Goal: Task Accomplishment & Management: Complete application form

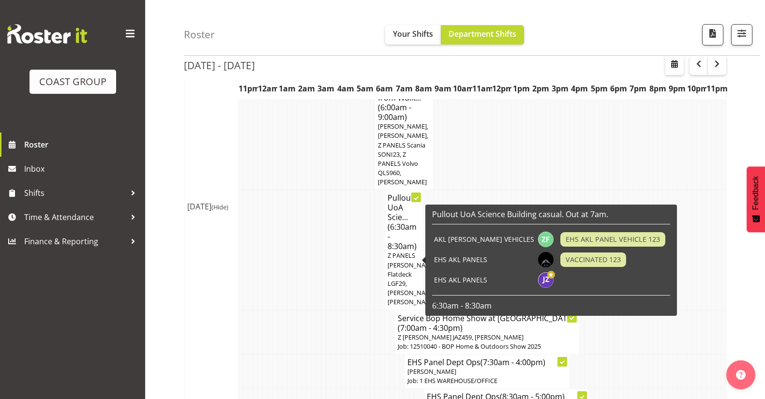
scroll to position [823, 0]
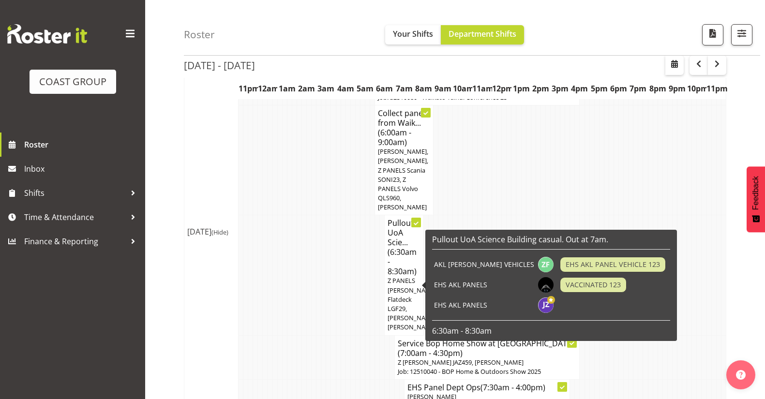
click at [410, 218] on h4 "Pullout UoA Scie... (6:30am - 8:30am)" at bounding box center [404, 247] width 33 height 58
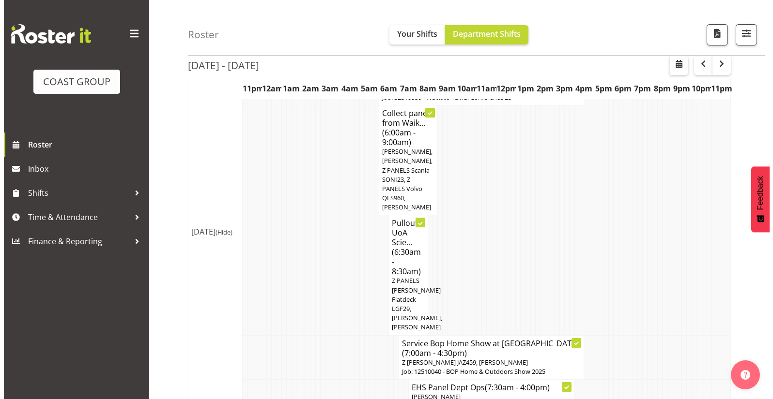
scroll to position [795, 0]
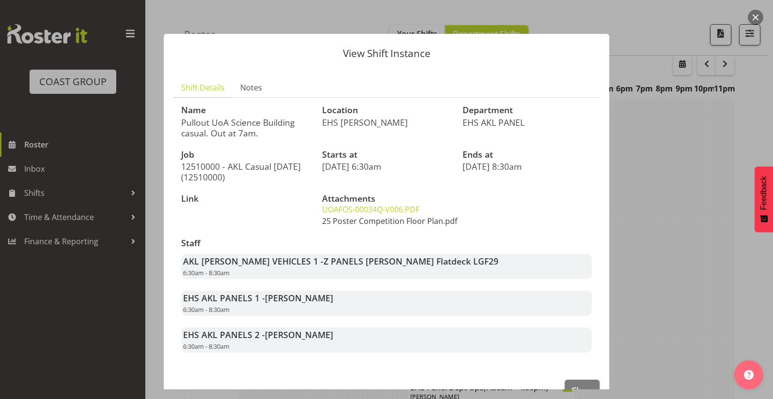
click at [393, 223] on link "25 Poster Competition Floor Plan.pdf" at bounding box center [389, 221] width 135 height 11
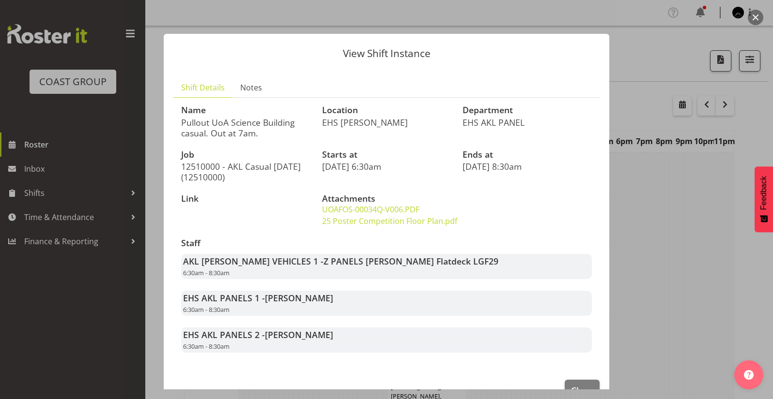
click at [122, 74] on div at bounding box center [386, 199] width 773 height 399
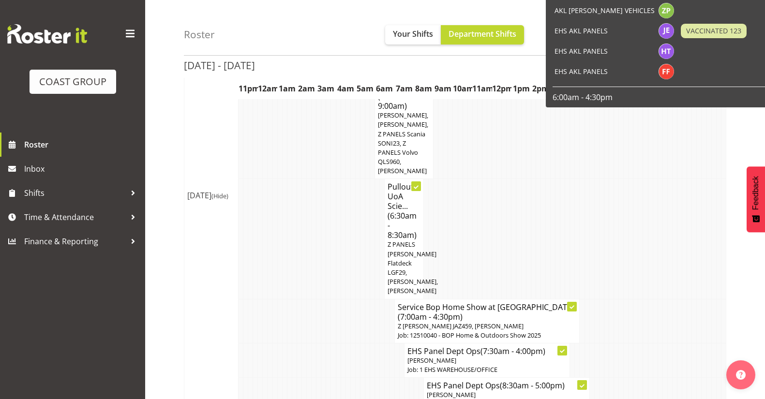
scroll to position [872, 0]
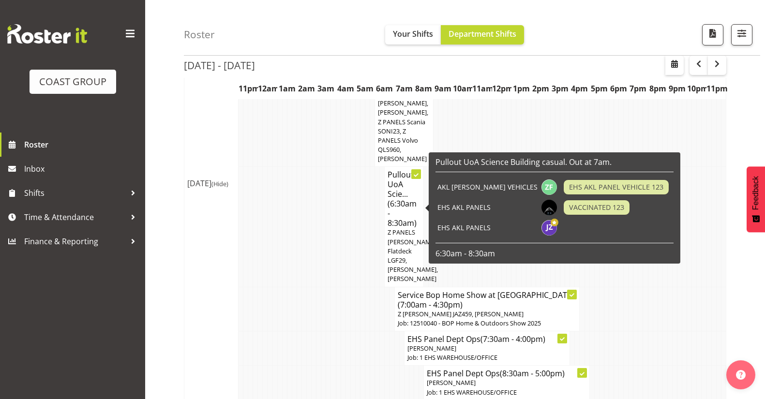
click at [403, 199] on span "(6:30am - 8:30am)" at bounding box center [402, 214] width 29 height 30
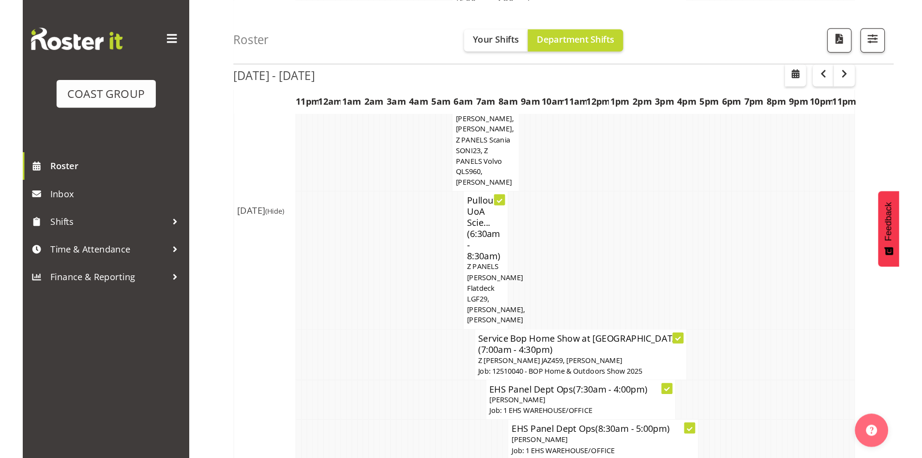
scroll to position [843, 0]
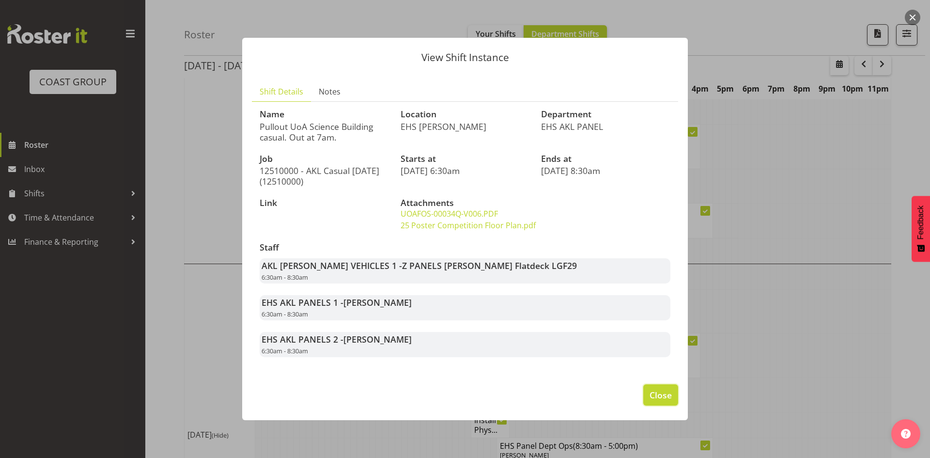
click at [671, 393] on span "Close" at bounding box center [660, 394] width 22 height 13
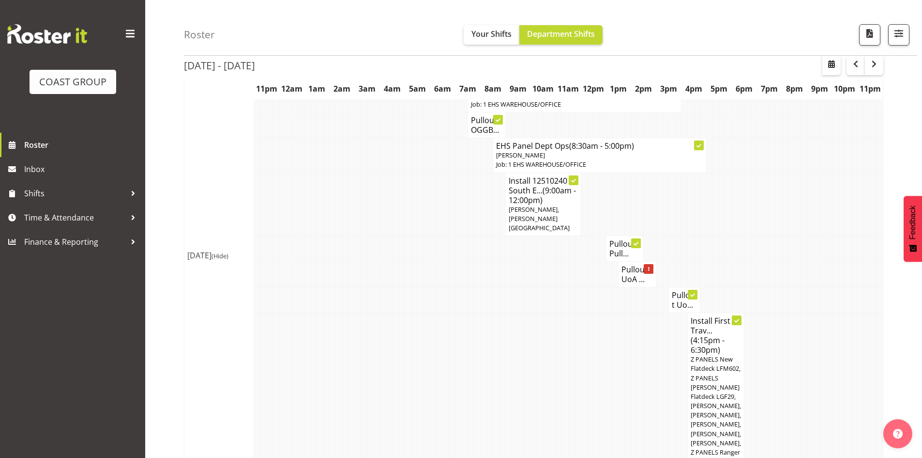
scroll to position [1666, 0]
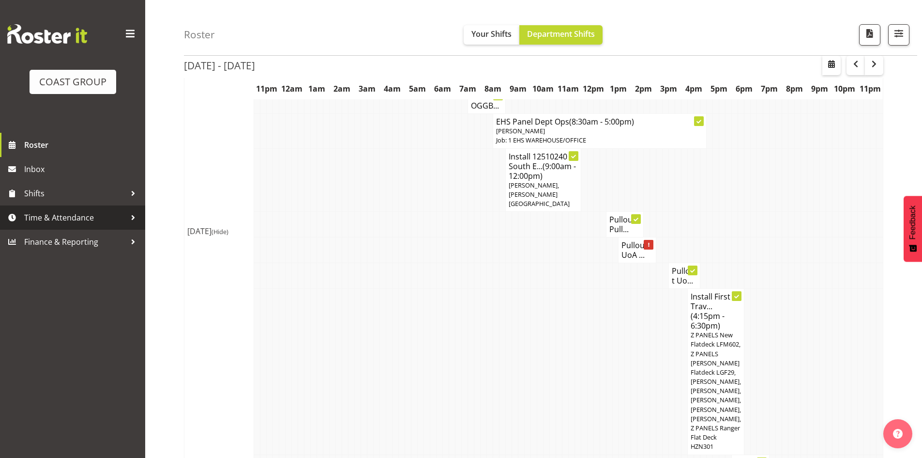
click at [101, 219] on span "Time & Attendance" at bounding box center [75, 217] width 102 height 15
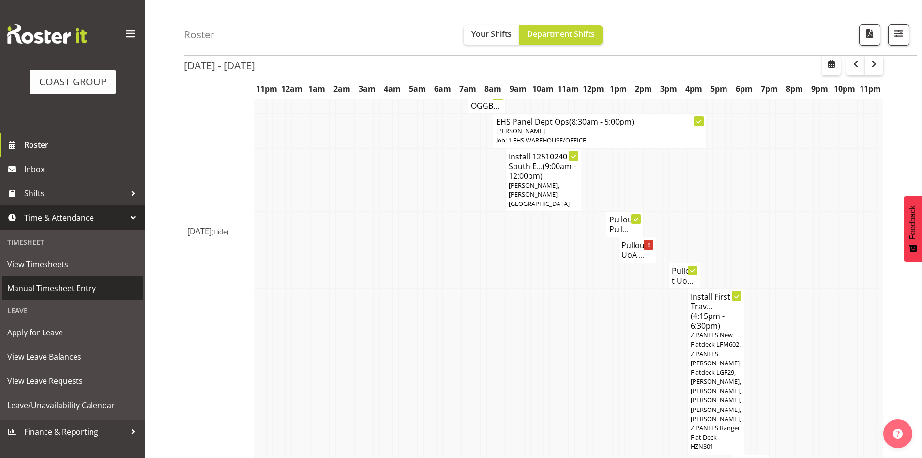
click at [91, 283] on span "Manual Timesheet Entry" at bounding box center [72, 288] width 131 height 15
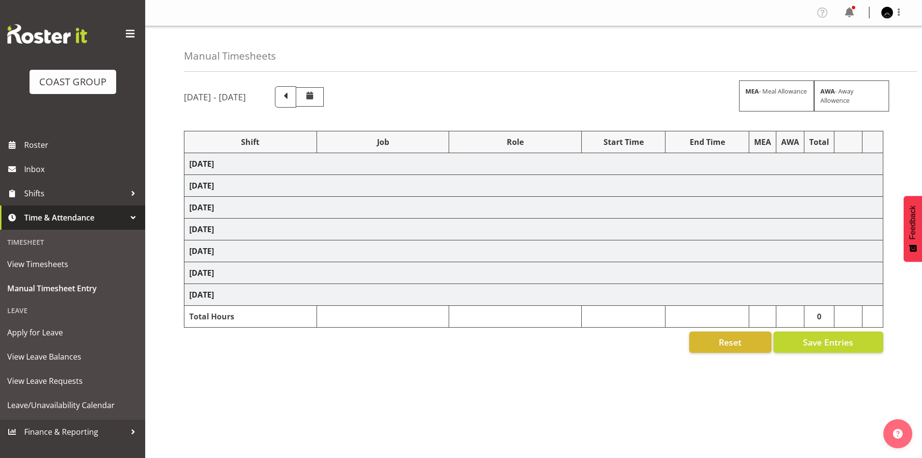
select select "78040"
select select "69"
select select "82687"
select select "8653"
select select "78040"
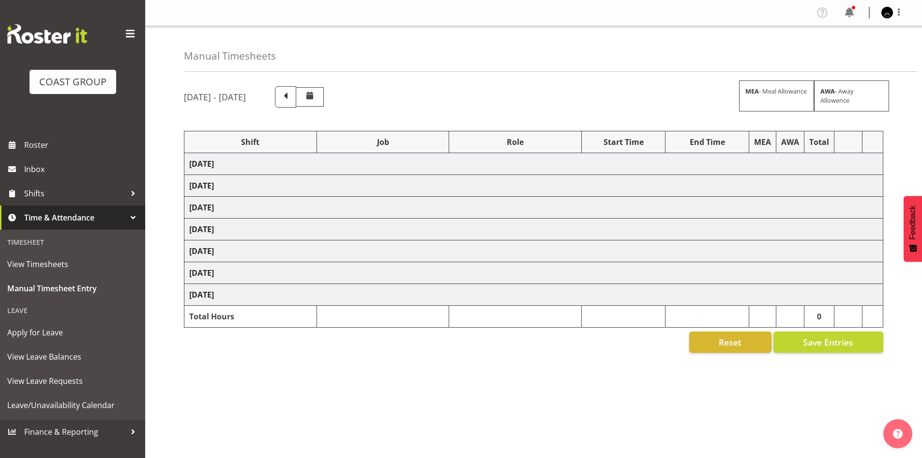
select select "69"
select select "78040"
select select "69"
select select "14"
select select "30"
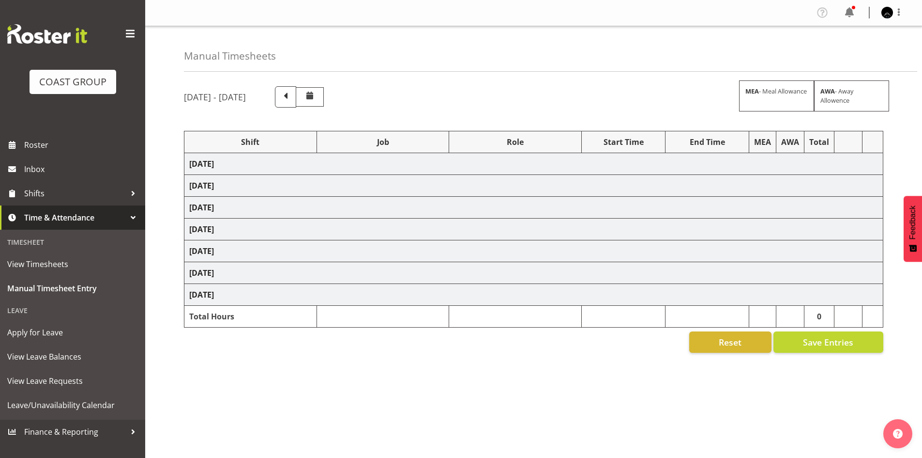
select select "81720"
select select "10038"
select select "81887"
select select "10237"
select select "78040"
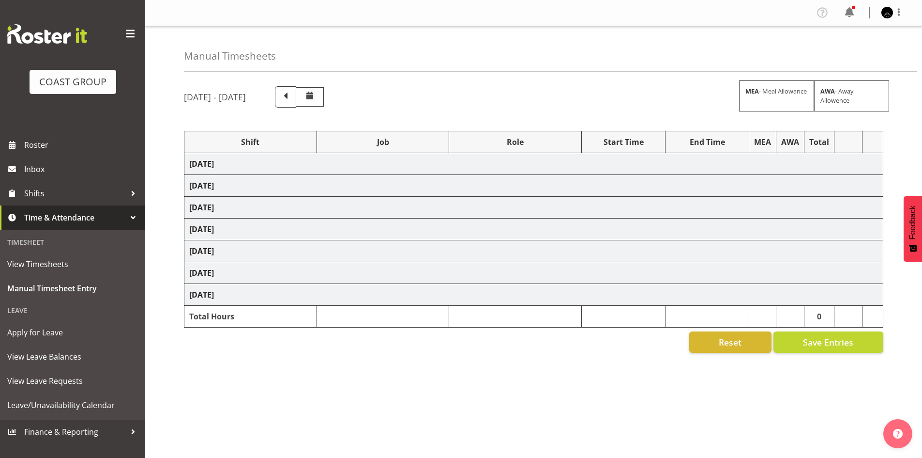
select select "69"
select select "82601"
select select "8653"
select select "78040"
select select "69"
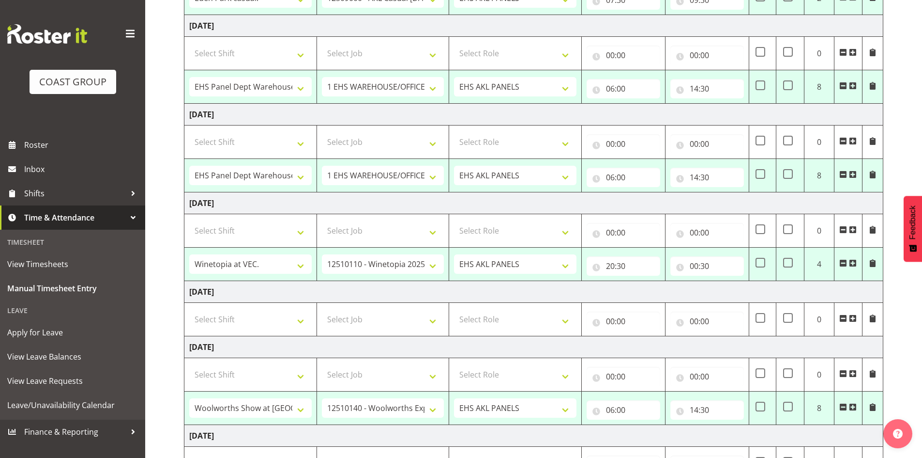
scroll to position [291, 0]
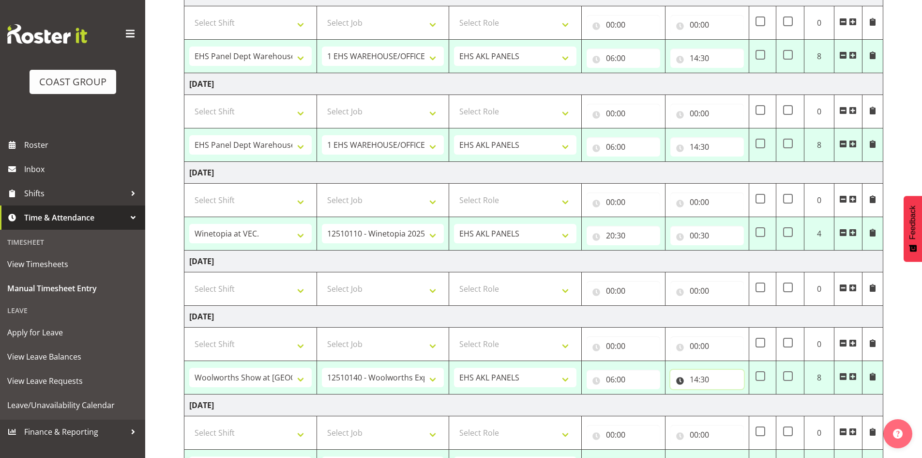
click at [695, 378] on input "14:30" at bounding box center [708, 378] width 74 height 19
click at [735, 409] on select "00 01 02 03 04 05 06 07 08 09 10 11 12 13 14 15 16 17 18 19 20 21 22 23" at bounding box center [737, 404] width 22 height 19
select select "15"
click at [726, 395] on select "00 01 02 03 04 05 06 07 08 09 10 11 12 13 14 15 16 17 18 19 20 21 22 23" at bounding box center [737, 404] width 22 height 19
type input "15:30"
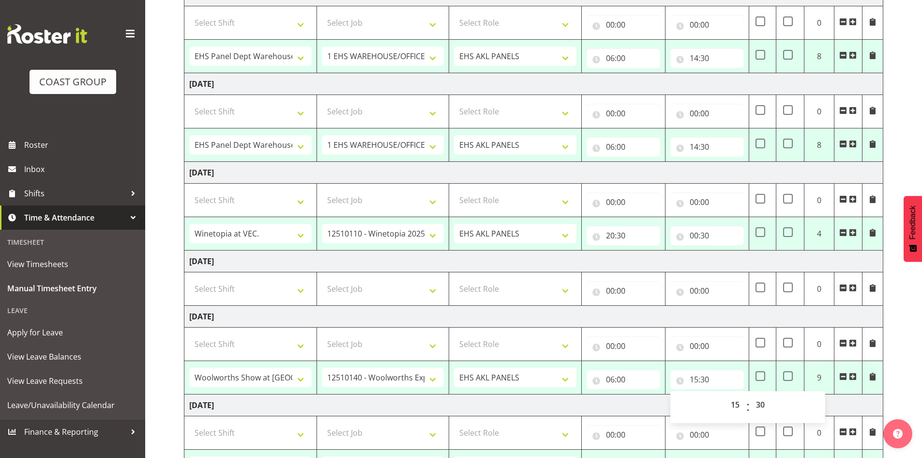
click at [859, 314] on td "[DATE]" at bounding box center [533, 317] width 699 height 22
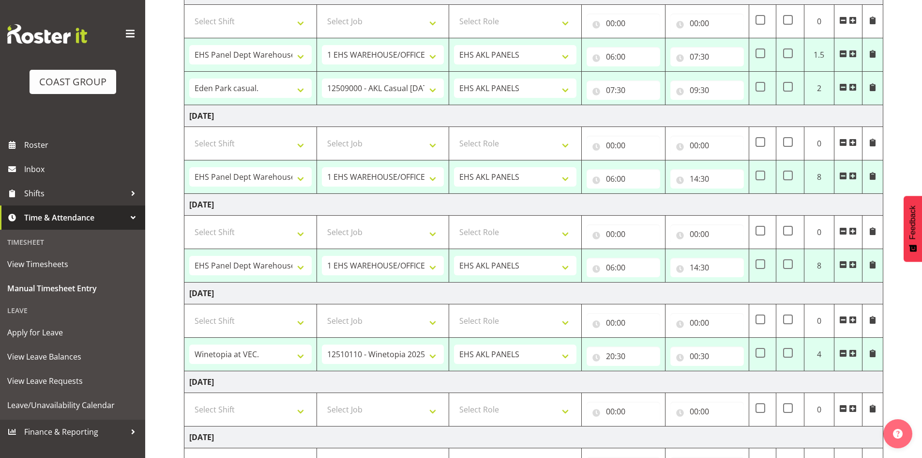
scroll to position [145, 0]
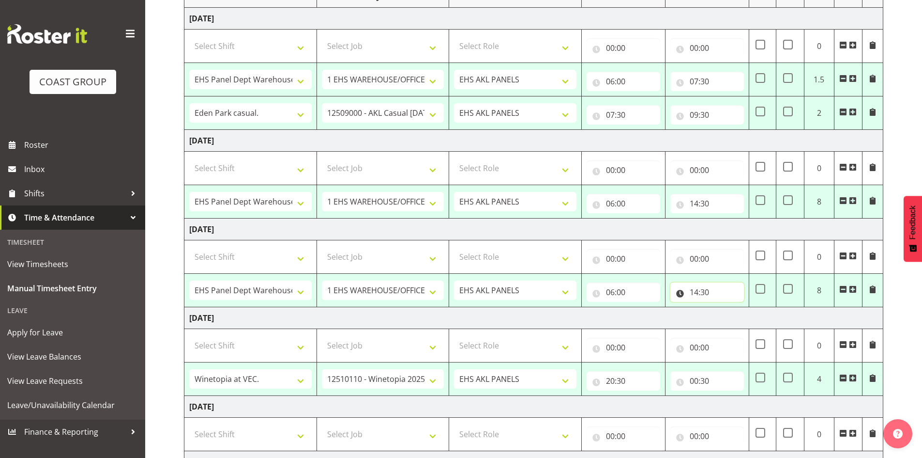
click at [698, 293] on input "14:30" at bounding box center [708, 291] width 74 height 19
click at [735, 321] on select "00 01 02 03 04 05 06 07 08 09 10 11 12 13 14 15 16 17 18 19 20 21 22 23" at bounding box center [737, 316] width 22 height 19
select select "15"
click at [726, 307] on select "00 01 02 03 04 05 06 07 08 09 10 11 12 13 14 15 16 17 18 19 20 21 22 23" at bounding box center [737, 316] width 22 height 19
type input "15:30"
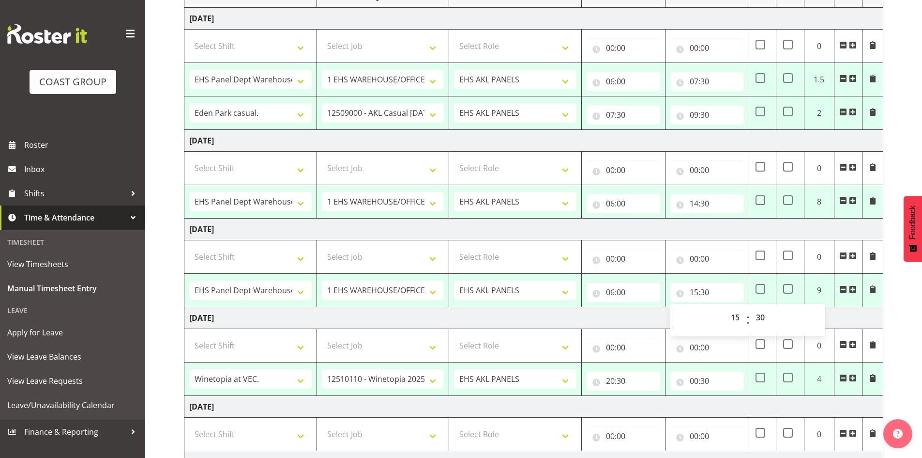
click at [717, 225] on td "[DATE]" at bounding box center [533, 229] width 699 height 22
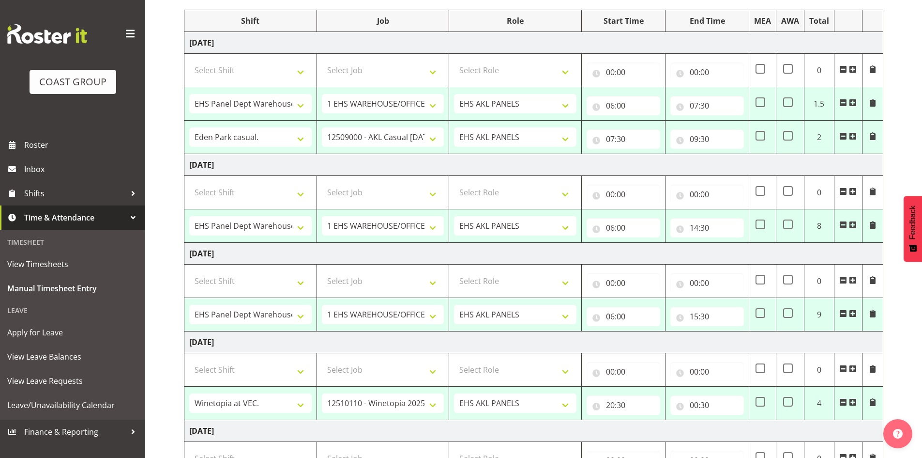
scroll to position [0, 0]
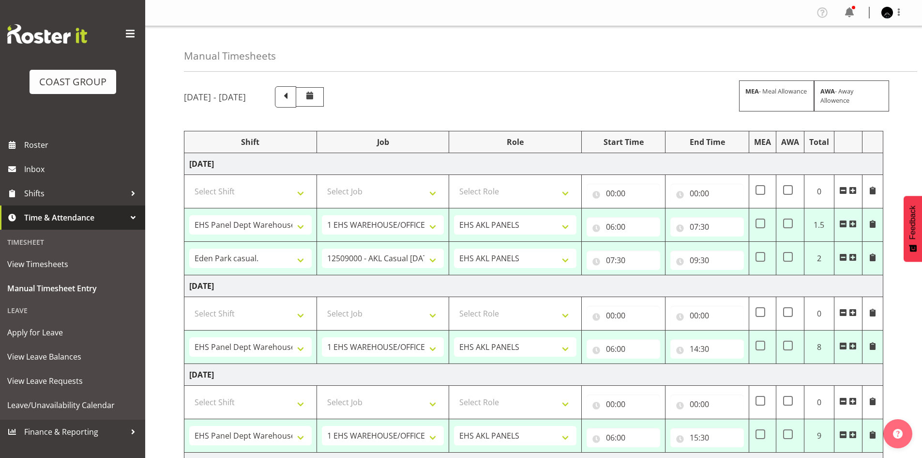
click at [854, 257] on span at bounding box center [853, 257] width 8 height 8
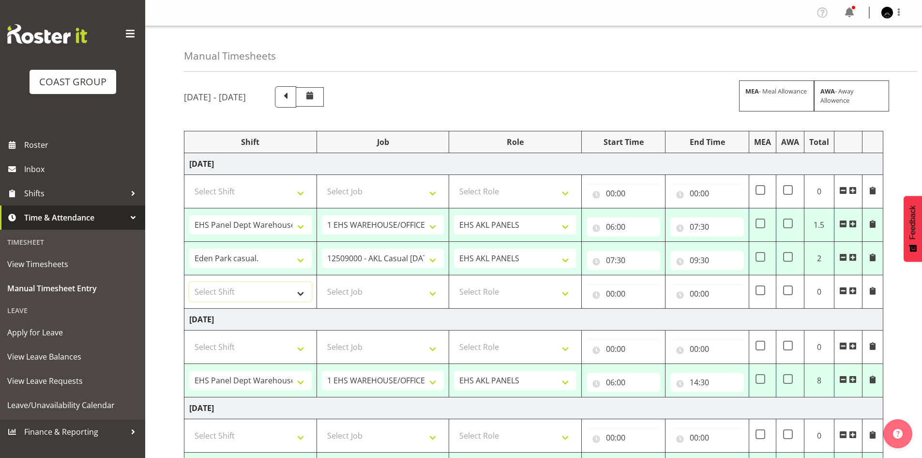
click at [229, 289] on select "Select Shift # Fieldays--[GEOGRAPHIC_DATA]. # Install Hutchwilco Boat Show at […" at bounding box center [250, 291] width 122 height 19
select select "50786"
click at [189, 282] on select "Select Shift # Fieldays--[GEOGRAPHIC_DATA]. # Install Hutchwilco Boat Show at […" at bounding box center [250, 291] width 122 height 19
click at [374, 283] on select "Select Job 1 Carlton Events 1 [PERSON_NAME][GEOGRAPHIC_DATA] 1 [PERSON_NAME][GE…" at bounding box center [383, 291] width 122 height 19
select select "69"
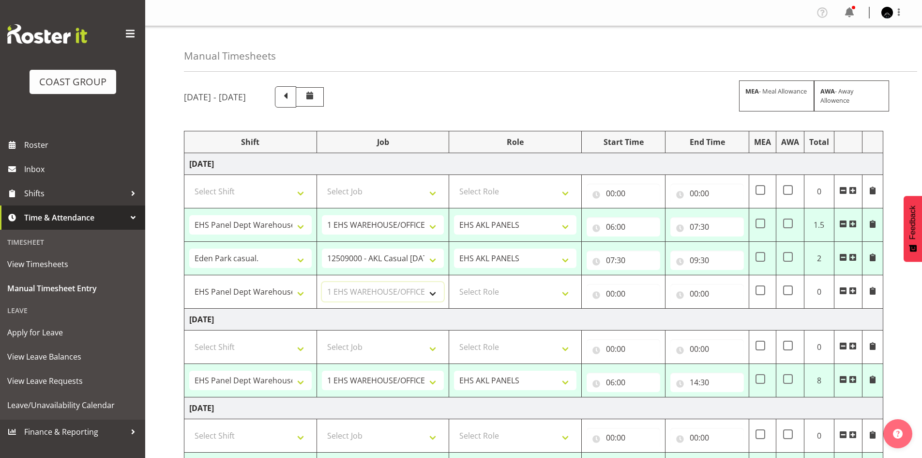
click at [322, 282] on select "Select Job 1 Carlton Events 1 [PERSON_NAME][GEOGRAPHIC_DATA] 1 [PERSON_NAME][GE…" at bounding box center [383, 291] width 122 height 19
click at [474, 292] on select "Select Role EHS AKL PANELS" at bounding box center [515, 291] width 122 height 19
select select "188"
click at [454, 282] on select "Select Role EHS AKL PANELS" at bounding box center [515, 291] width 122 height 19
click at [615, 295] on input "00:00" at bounding box center [624, 293] width 74 height 19
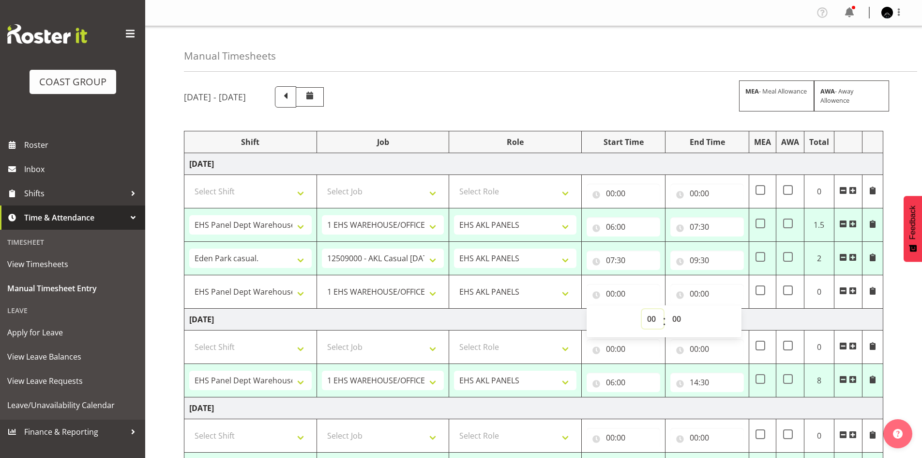
click at [656, 318] on select "00 01 02 03 04 05 06 07 08 09 10 11 12 13 14 15 16 17 18 19 20 21 22 23" at bounding box center [653, 318] width 22 height 19
select select "9"
click at [642, 309] on select "00 01 02 03 04 05 06 07 08 09 10 11 12 13 14 15 16 17 18 19 20 21 22 23" at bounding box center [653, 318] width 22 height 19
type input "09:00"
click at [680, 317] on select "00 01 02 03 04 05 06 07 08 09 10 11 12 13 14 15 16 17 18 19 20 21 22 23 24 25 2…" at bounding box center [678, 318] width 22 height 19
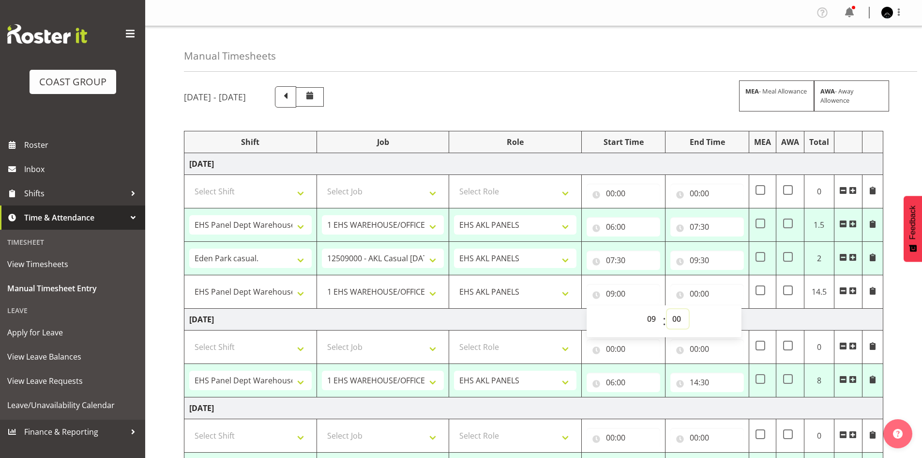
select select "30"
click at [667, 309] on select "00 01 02 03 04 05 06 07 08 09 10 11 12 13 14 15 16 17 18 19 20 21 22 23 24 25 2…" at bounding box center [678, 318] width 22 height 19
type input "09:30"
click at [693, 294] on input "00:00" at bounding box center [708, 293] width 74 height 19
click at [731, 314] on select "00 01 02 03 04 05 06 07 08 09 10 11 12 13 14 15 16 17 18 19 20 21 22 23" at bounding box center [737, 318] width 22 height 19
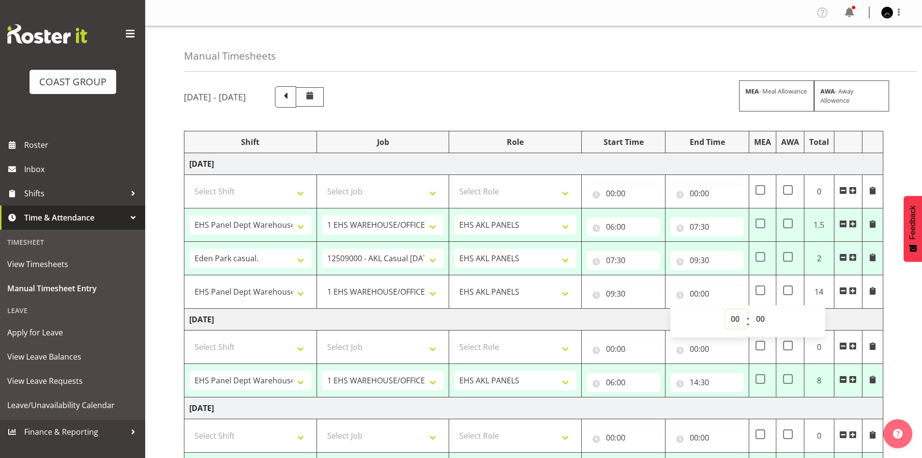
select select "15"
click at [726, 309] on select "00 01 02 03 04 05 06 07 08 09 10 11 12 13 14 15 16 17 18 19 20 21 22 23" at bounding box center [737, 318] width 22 height 19
type input "15:00"
click at [764, 323] on select "00 01 02 03 04 05 06 07 08 09 10 11 12 13 14 15 16 17 18 19 20 21 22 23 24 25 2…" at bounding box center [762, 318] width 22 height 19
select select "30"
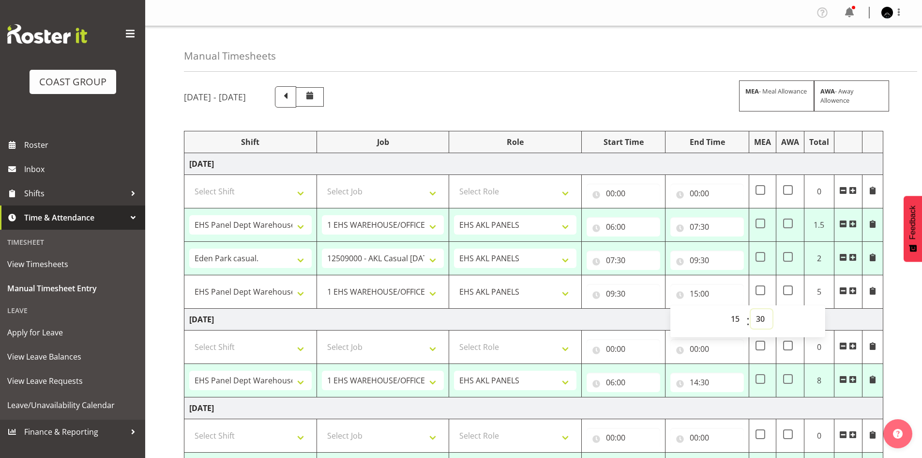
click at [751, 309] on select "00 01 02 03 04 05 06 07 08 09 10 11 12 13 14 15 16 17 18 19 20 21 22 23 24 25 2…" at bounding box center [762, 318] width 22 height 19
type input "15:30"
click at [862, 314] on td "[DATE]" at bounding box center [533, 319] width 699 height 22
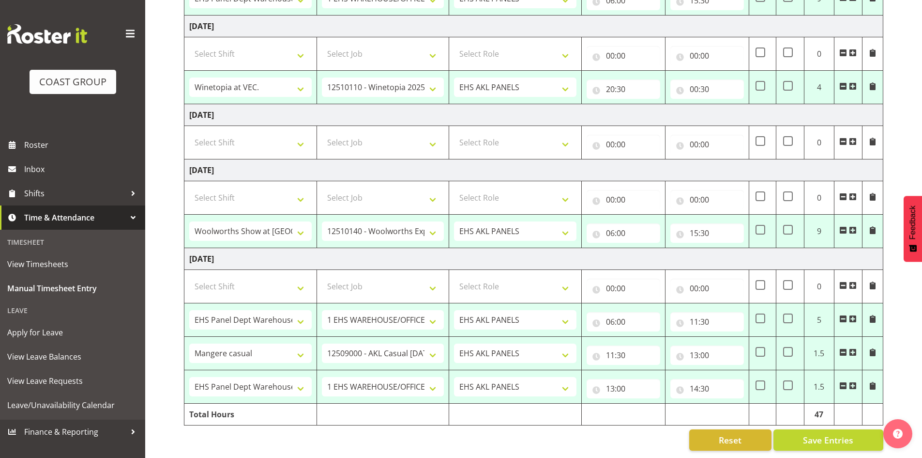
scroll to position [477, 0]
click at [844, 437] on span "Save Entries" at bounding box center [828, 439] width 50 height 13
select select "78040"
select select "69"
type input "06:00"
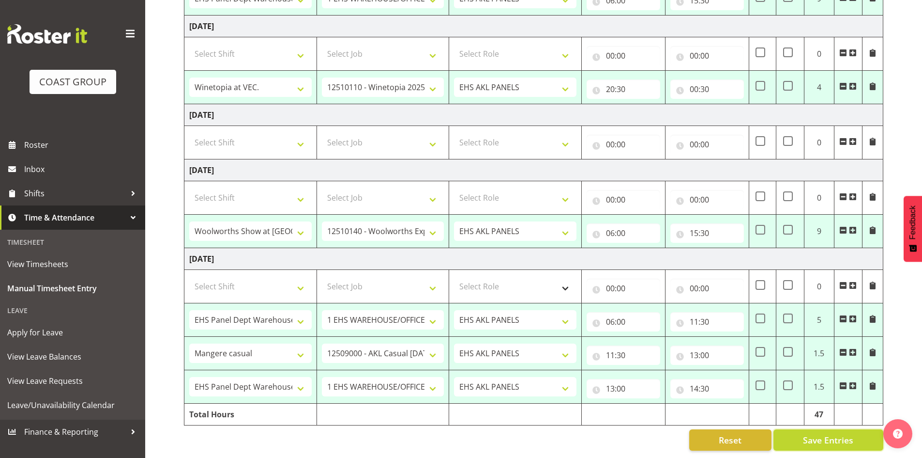
type input "07:30"
select select "82687"
select select "8653"
type input "07:30"
type input "09:30"
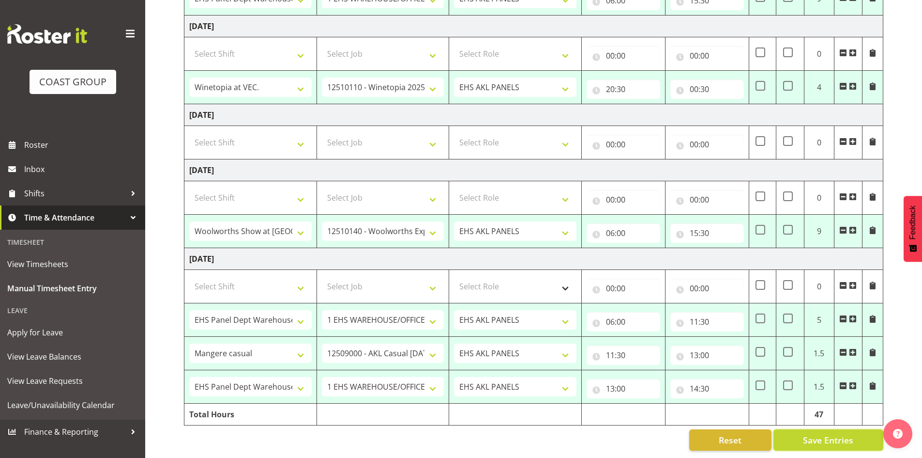
select select "50786"
select select "69"
type input "09:30"
type input "15:30"
select select "78040"
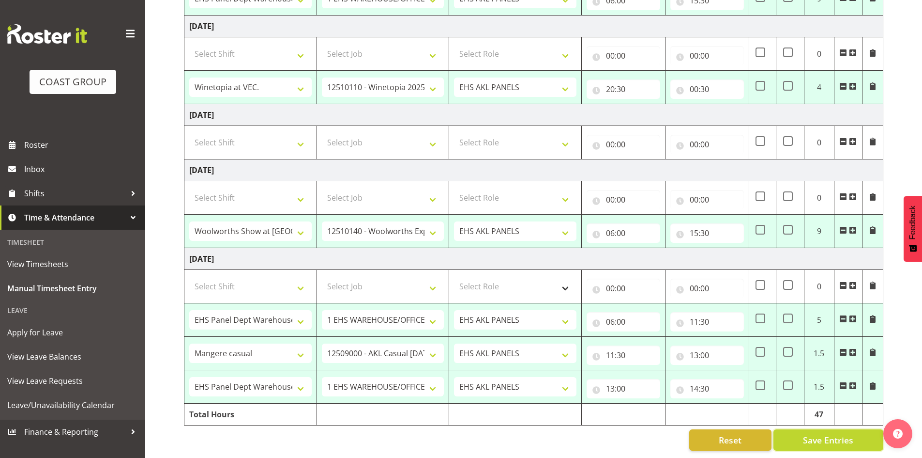
select select "69"
type input "06:00"
type input "14:30"
select select "78040"
select select "69"
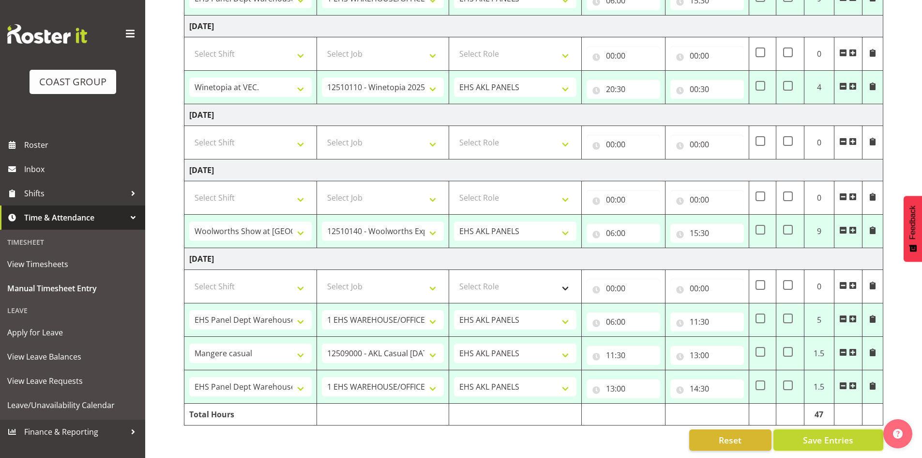
type input "06:00"
type input "15:30"
select select "81720"
select select "10038"
type input "20:30"
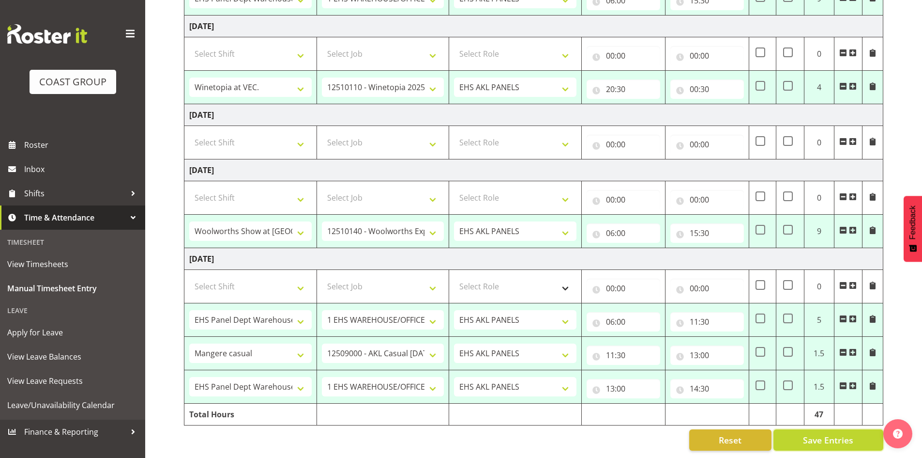
type input "00:30"
select select "81887"
select select "10237"
type input "06:00"
type input "15:30"
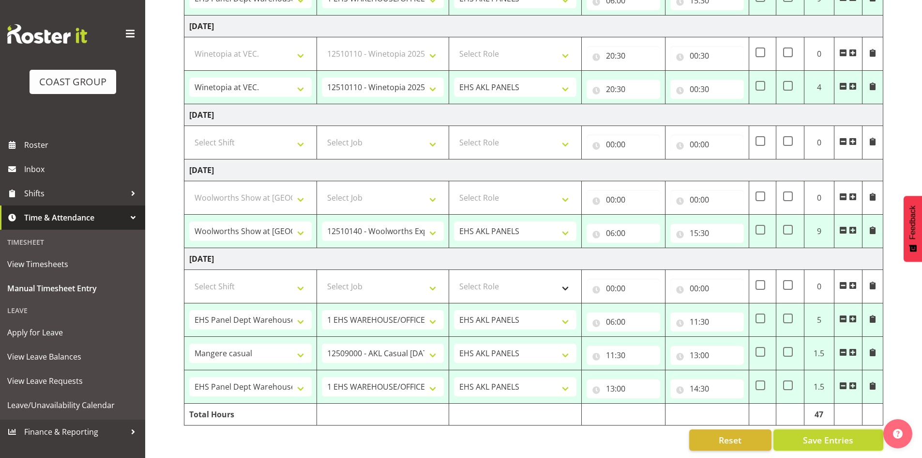
select select "78040"
select select "69"
type input "06:00"
type input "11:30"
select select "82601"
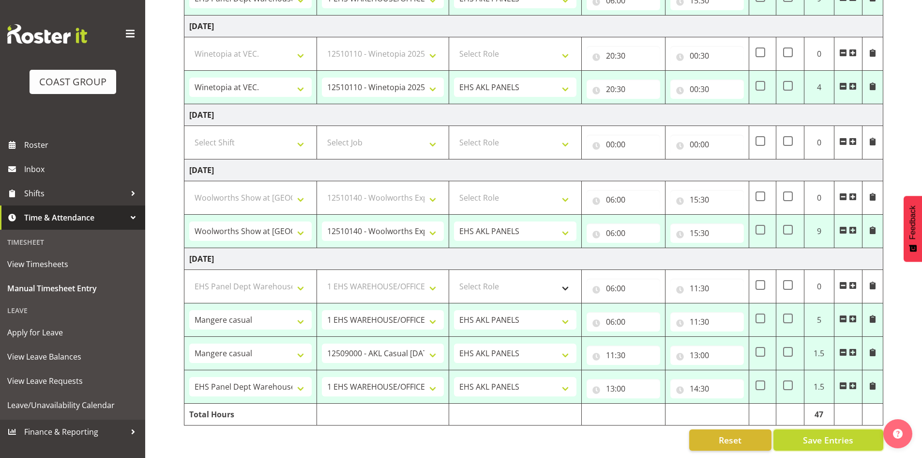
select select "8653"
type input "11:30"
type input "13:00"
select select "78040"
select select "69"
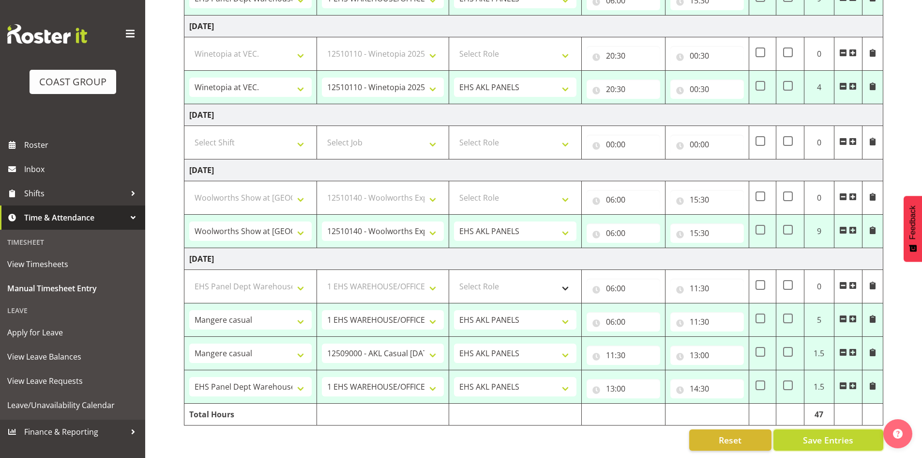
type input "13:00"
type input "14:30"
select select "78040"
select select "69"
select select "78040"
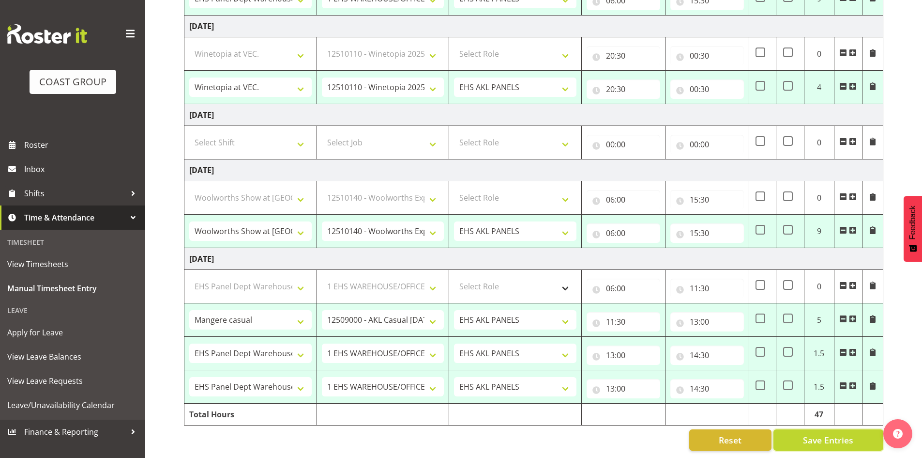
select select "69"
select select "81720"
select select "10038"
select select "81887"
select select "10237"
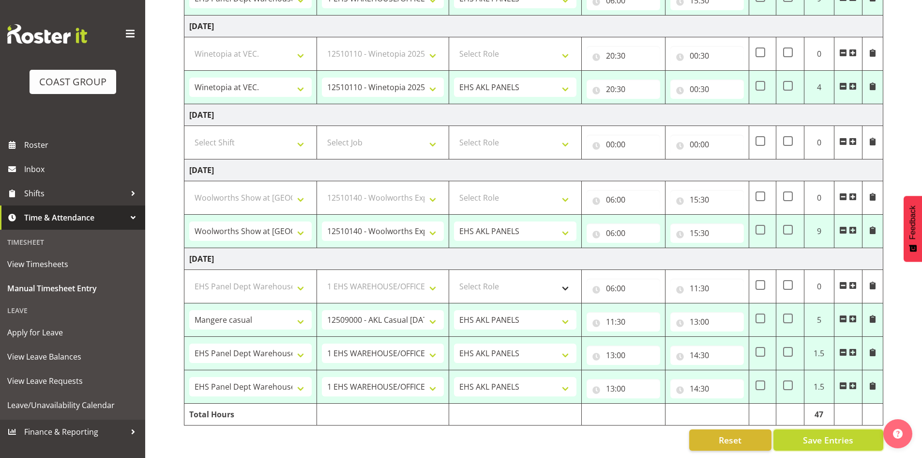
select select "78040"
select select "69"
select select "82601"
select select "8653"
select select "78040"
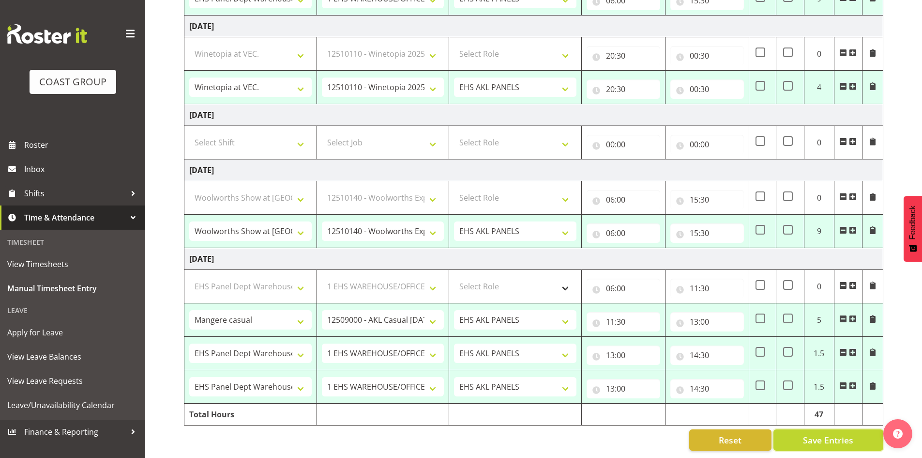
select select "69"
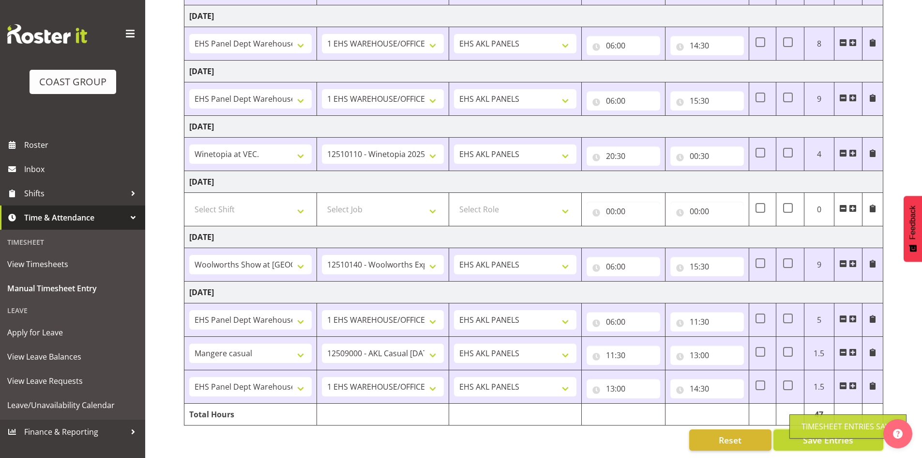
scroll to position [277, 0]
click at [256, 312] on select "# Fieldays--[GEOGRAPHIC_DATA]. # Install Hutchwilco Boat Show at [GEOGRAPHIC_DA…" at bounding box center [250, 319] width 122 height 19
click at [256, 310] on select "# Fieldays--[GEOGRAPHIC_DATA]. # Install Hutchwilco Boat Show at [GEOGRAPHIC_DA…" at bounding box center [250, 319] width 122 height 19
click at [271, 256] on select "# Fieldays--[GEOGRAPHIC_DATA]. # Install Hutchwilco Boat Show at [GEOGRAPHIC_DA…" at bounding box center [250, 264] width 122 height 19
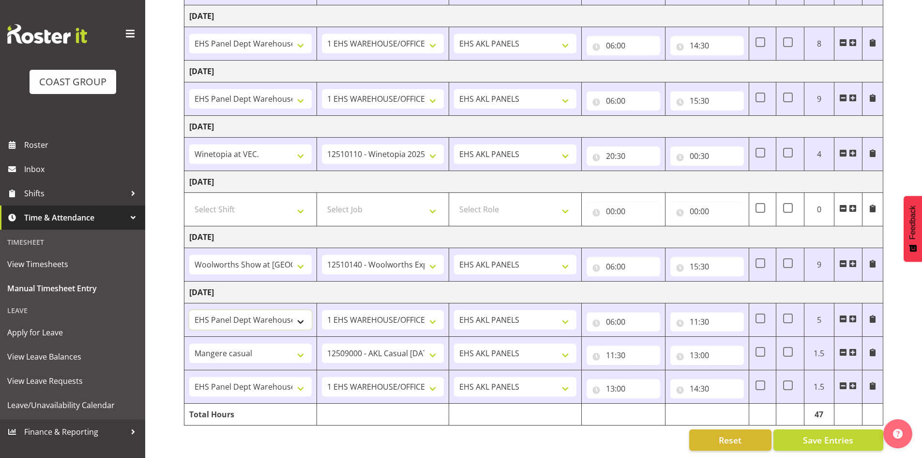
click at [267, 314] on select "# Fieldays--[GEOGRAPHIC_DATA]. # Install Hutchwilco Boat Show at [GEOGRAPHIC_DA…" at bounding box center [250, 319] width 122 height 19
select select "63018"
click at [189, 310] on select "# Fieldays--[GEOGRAPHIC_DATA]. # Install Hutchwilco Boat Show at [GEOGRAPHIC_DA…" at bounding box center [250, 319] width 122 height 19
click at [399, 312] on select "1 Carlton Events 1 [PERSON_NAME] 1 [PERSON_NAME][GEOGRAPHIC_DATA] 1 EHS WAREHOU…" at bounding box center [383, 319] width 122 height 19
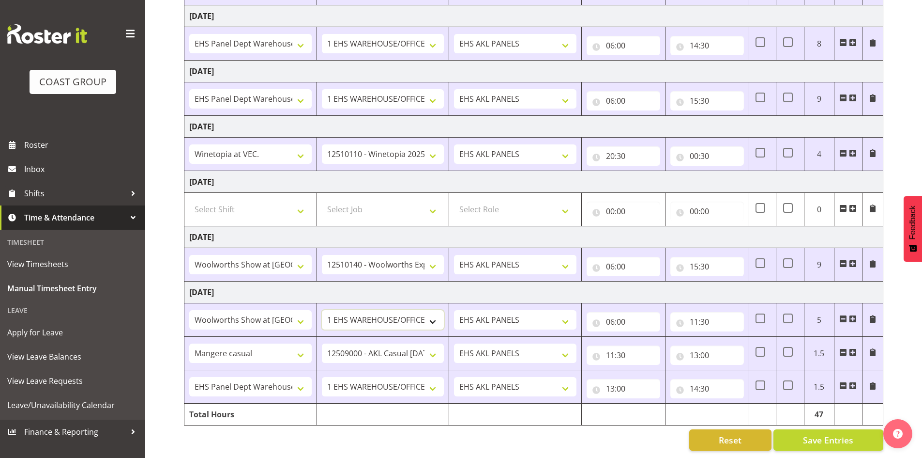
click at [399, 312] on select "1 Carlton Events 1 [PERSON_NAME] 1 [PERSON_NAME][GEOGRAPHIC_DATA] 1 EHS WAREHOU…" at bounding box center [383, 319] width 122 height 19
select select "10237"
click at [322, 310] on select "1 Carlton Events 1 [PERSON_NAME] 1 [PERSON_NAME][GEOGRAPHIC_DATA] 1 EHS WAREHOU…" at bounding box center [383, 319] width 122 height 19
click at [832, 433] on span "Save Entries" at bounding box center [828, 439] width 50 height 13
click at [698, 261] on input "15:30" at bounding box center [708, 266] width 74 height 19
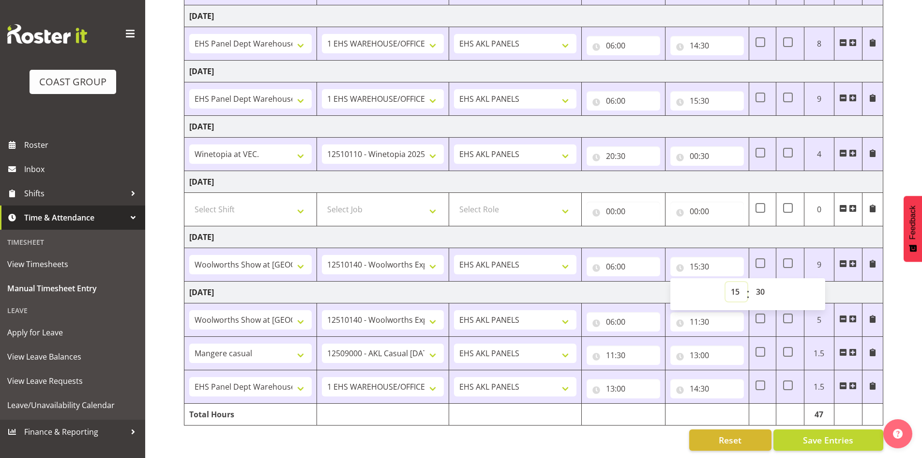
click at [733, 282] on select "00 01 02 03 04 05 06 07 08 09 10 11 12 13 14 15 16 17 18 19 20 21 22 23" at bounding box center [737, 291] width 22 height 19
select select "16"
click at [726, 282] on select "00 01 02 03 04 05 06 07 08 09 10 11 12 13 14 15 16 17 18 19 20 21 22 23" at bounding box center [737, 291] width 22 height 19
type input "16:30"
click at [809, 234] on td "[DATE]" at bounding box center [533, 237] width 699 height 22
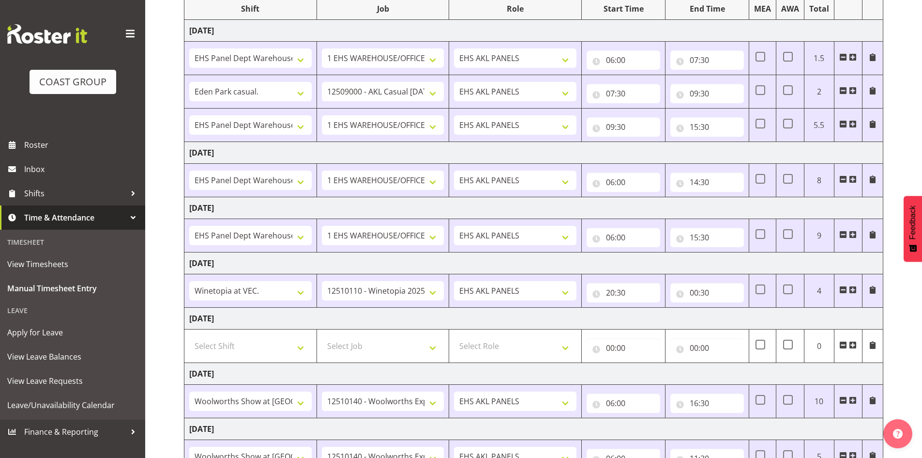
scroll to position [132, 0]
click at [705, 181] on input "14:30" at bounding box center [708, 183] width 74 height 19
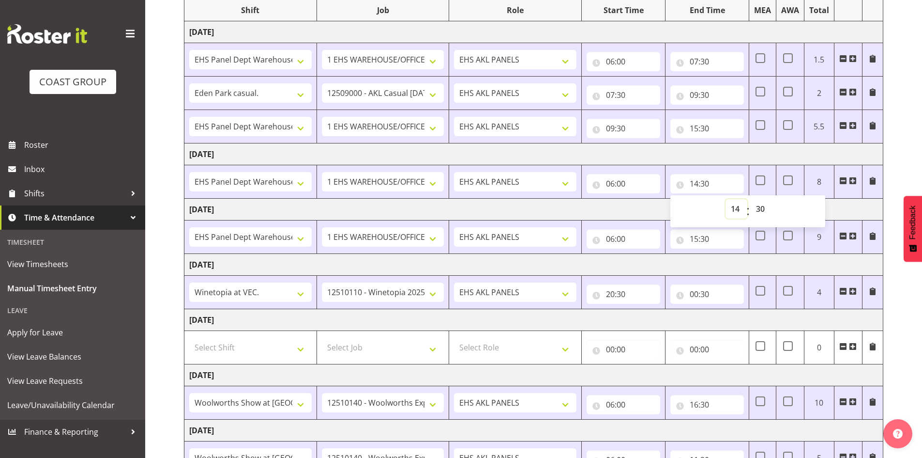
click at [744, 210] on select "00 01 02 03 04 05 06 07 08 09 10 11 12 13 14 15 16 17 18 19 20 21 22 23" at bounding box center [737, 208] width 22 height 19
select select "15"
click at [726, 199] on select "00 01 02 03 04 05 06 07 08 09 10 11 12 13 14 15 16 17 18 19 20 21 22 23" at bounding box center [737, 208] width 22 height 19
type input "15:30"
click at [841, 209] on td "[DATE]" at bounding box center [533, 210] width 699 height 22
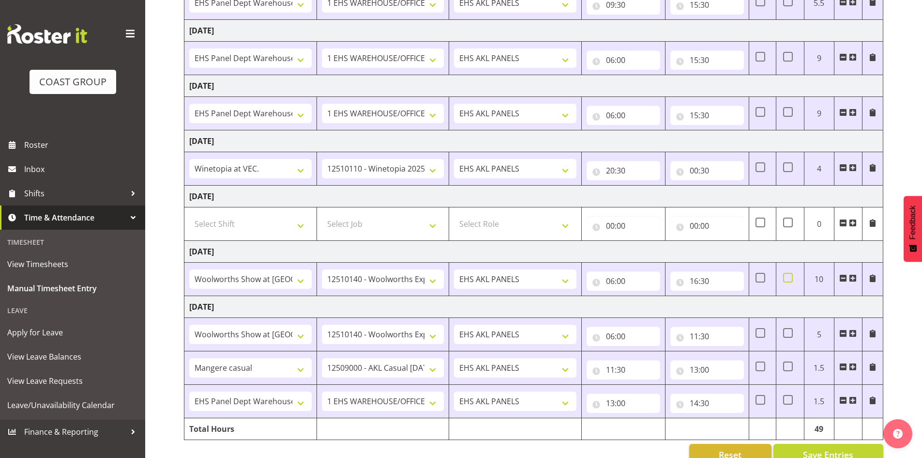
scroll to position [277, 0]
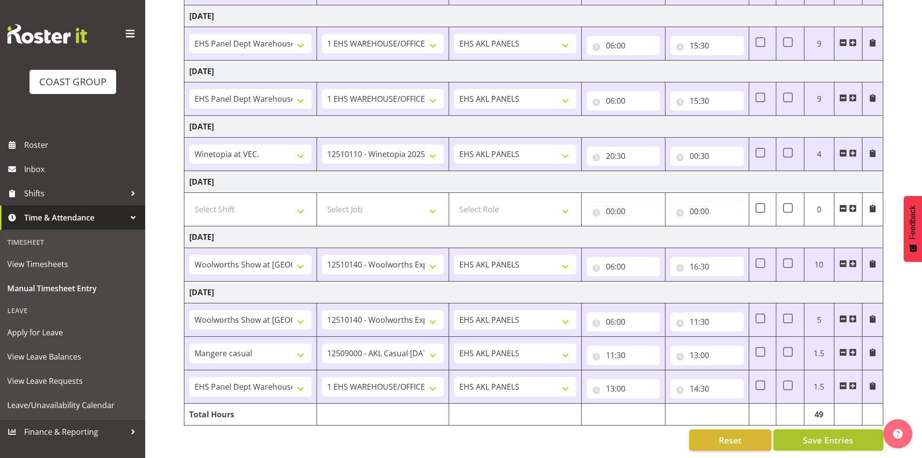
click at [844, 433] on span "Save Entries" at bounding box center [828, 439] width 50 height 13
click at [700, 382] on input "14:30" at bounding box center [708, 388] width 74 height 19
click at [732, 404] on select "00 01 02 03 04 05 06 07 08 09 10 11 12 13 14 15 16 17 18 19 20 21 22 23" at bounding box center [737, 413] width 22 height 19
select select "16"
click at [726, 404] on select "00 01 02 03 04 05 06 07 08 09 10 11 12 13 14 15 16 17 18 19 20 21 22 23" at bounding box center [737, 413] width 22 height 19
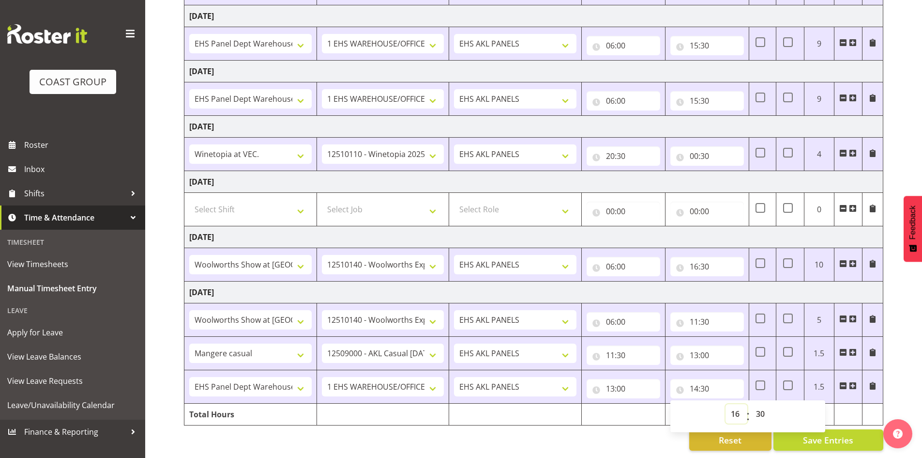
type input "16:30"
click at [838, 407] on td at bounding box center [848, 414] width 28 height 22
click at [848, 436] on span "Save Entries" at bounding box center [828, 439] width 50 height 13
